Goal: Transaction & Acquisition: Book appointment/travel/reservation

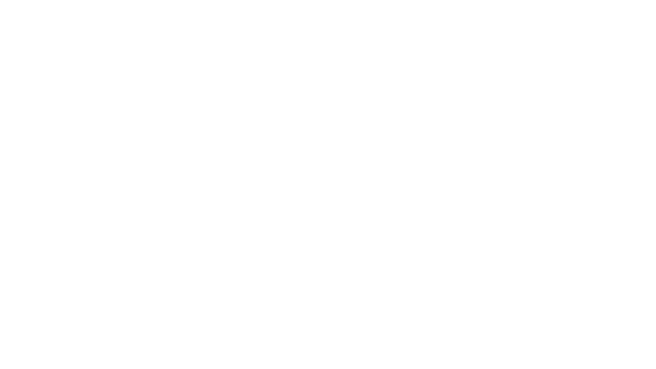
select select "**"
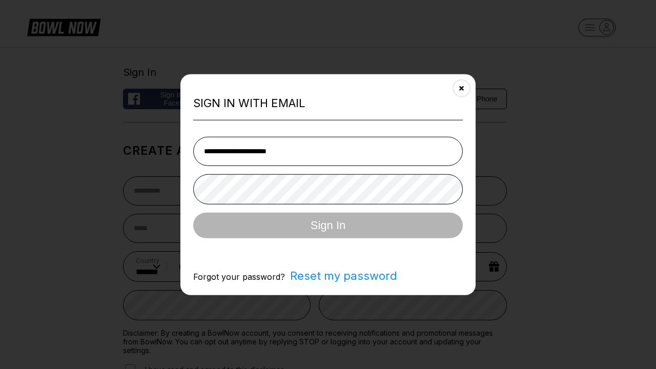
type input "**********"
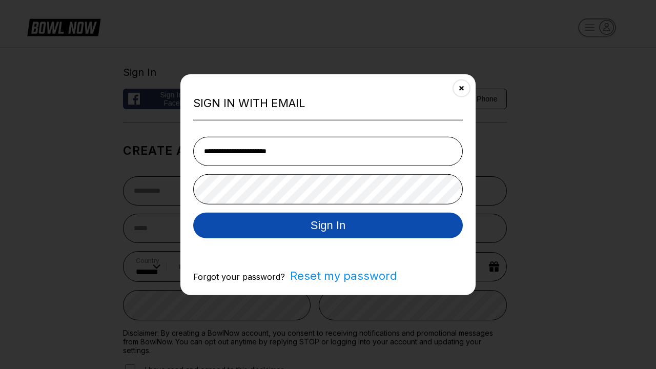
click at [328, 226] on button "Sign In" at bounding box center [327, 225] width 269 height 26
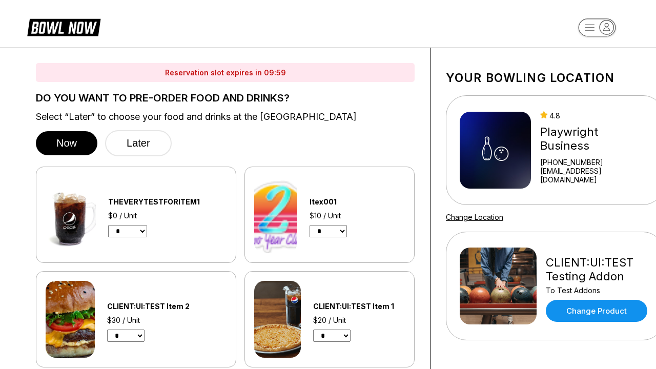
scroll to position [741, 0]
